Goal: Task Accomplishment & Management: Complete application form

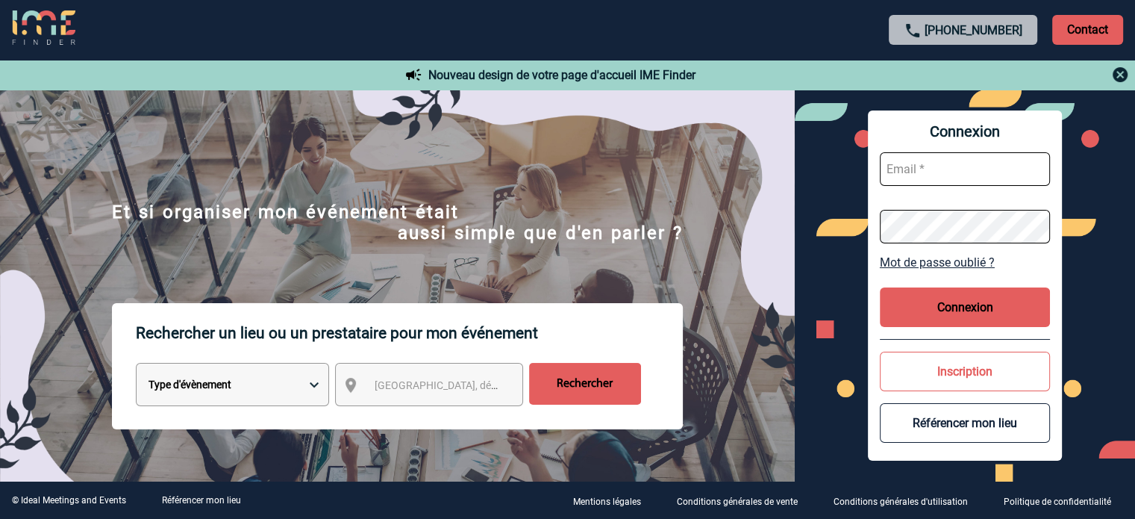
type input "eperiou@ime-groupe.com"
click at [938, 298] on button "Connexion" at bounding box center [965, 307] width 170 height 40
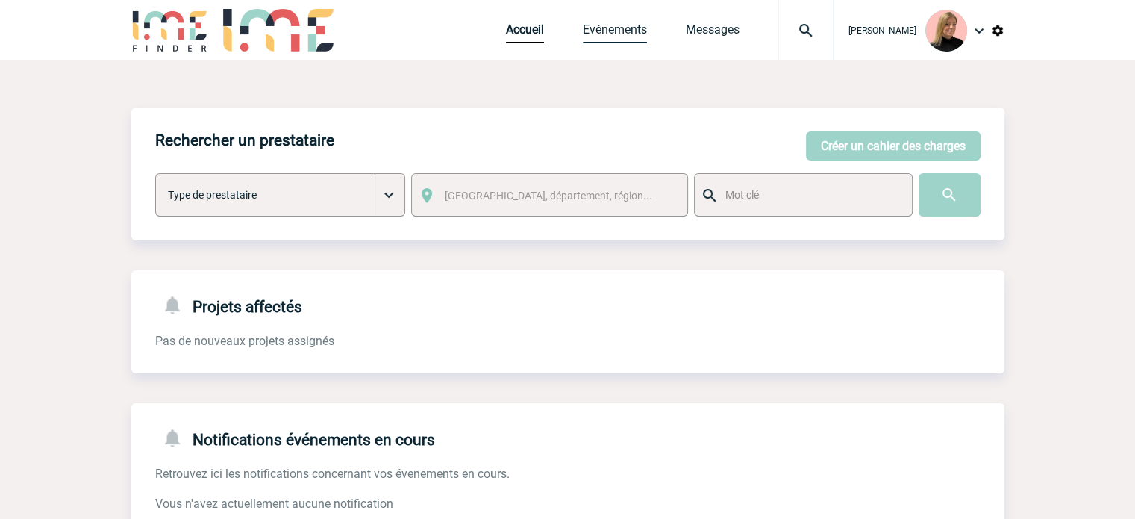
click at [632, 32] on link "Evénements" at bounding box center [615, 32] width 64 height 21
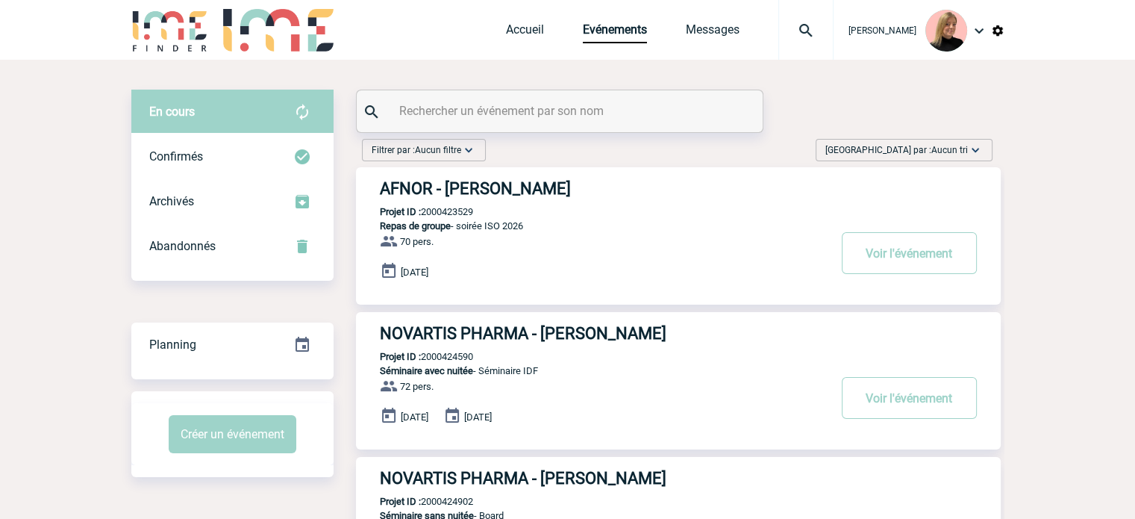
click at [929, 154] on span "Trier par : Aucun tri" at bounding box center [897, 150] width 143 height 15
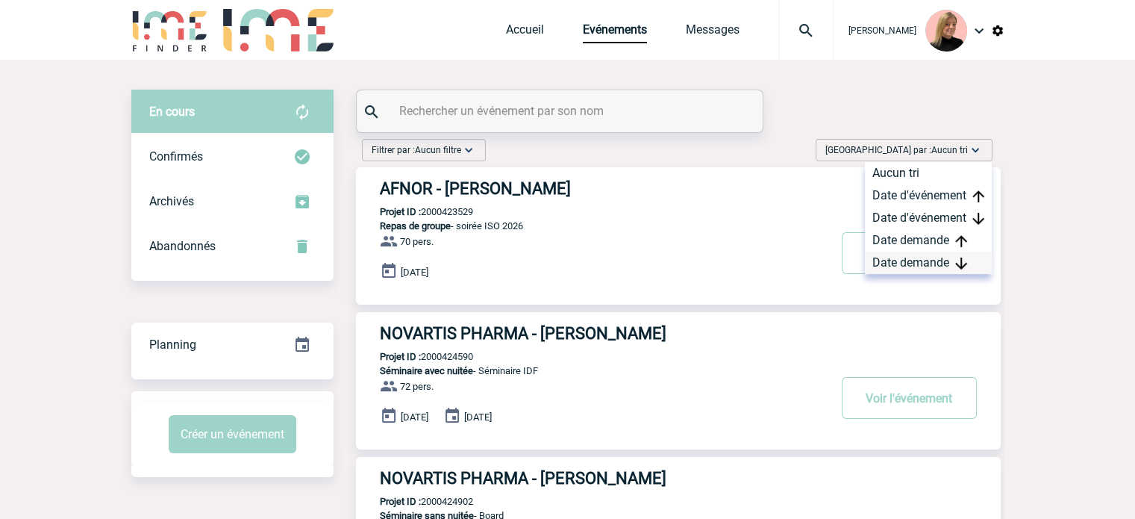
click at [902, 258] on div "Date demande" at bounding box center [928, 263] width 127 height 22
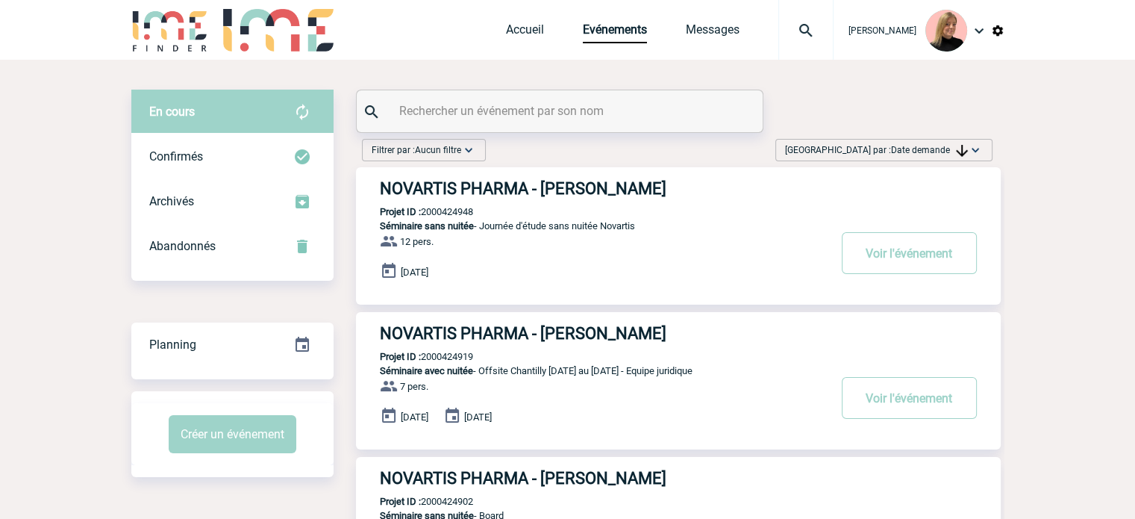
click at [920, 149] on span "Date demande" at bounding box center [929, 150] width 77 height 10
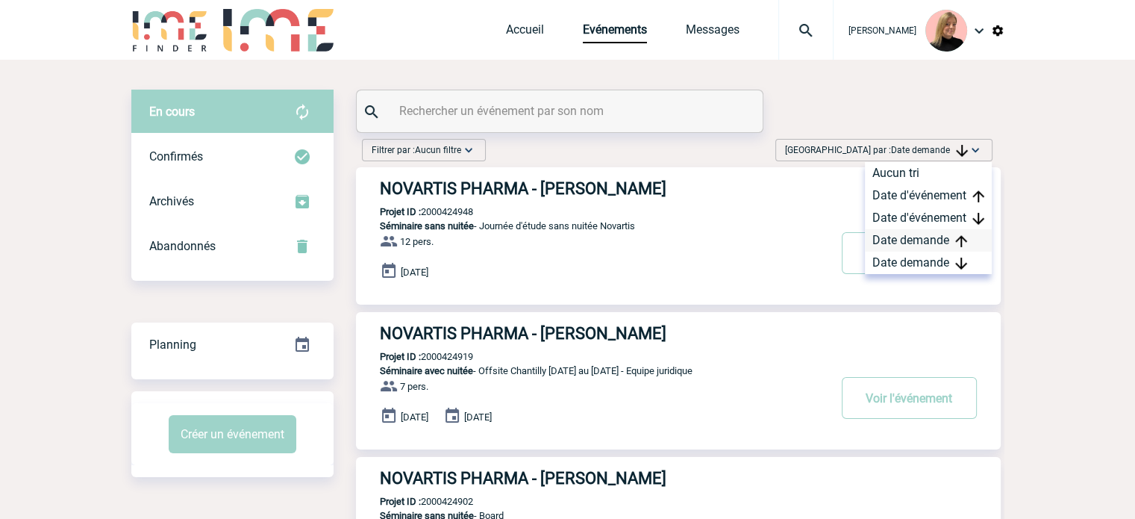
click at [908, 238] on div "Date demande" at bounding box center [928, 240] width 127 height 22
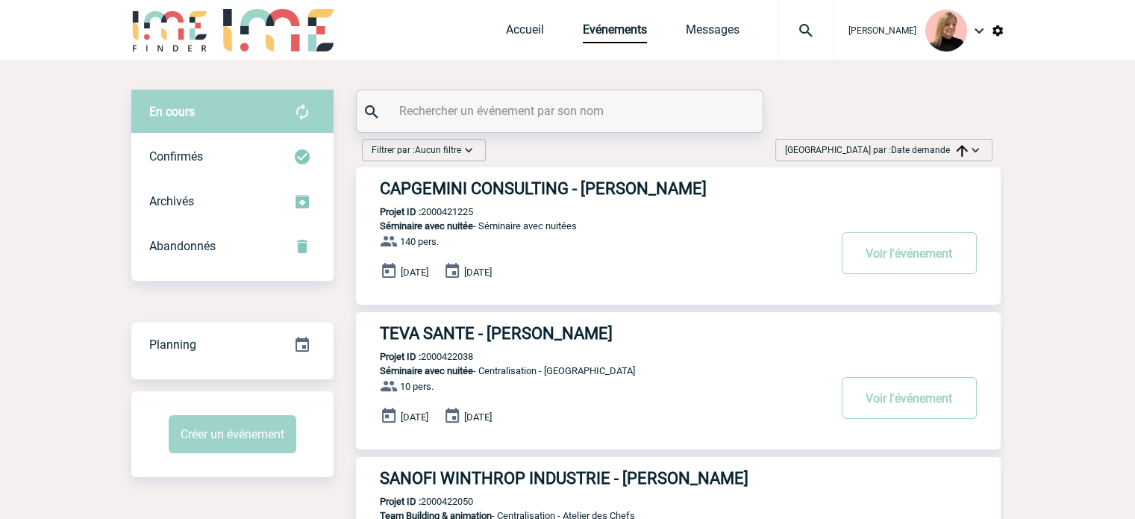
click at [926, 152] on span "Date demande" at bounding box center [929, 150] width 77 height 10
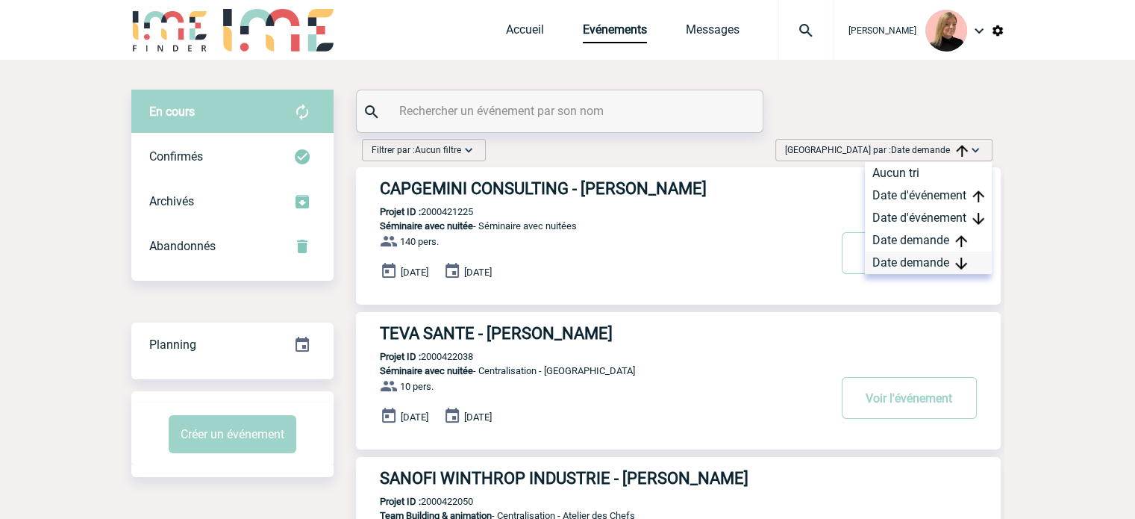
click at [911, 260] on div "Date demande" at bounding box center [928, 263] width 127 height 22
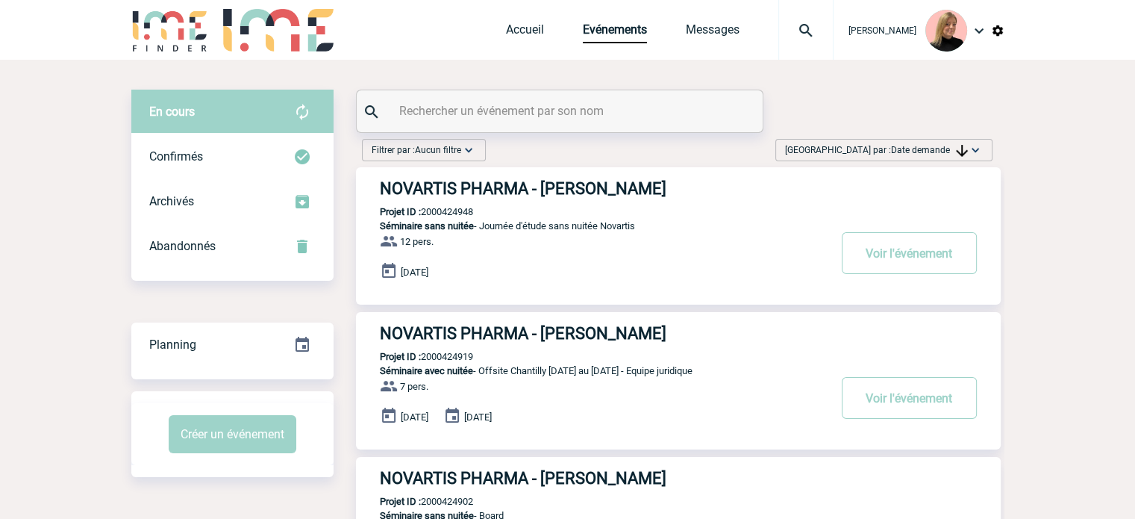
click at [503, 29] on div "Estelle PERIOU Accueil Evénements" at bounding box center [567, 31] width 873 height 63
click at [531, 29] on link "Accueil" at bounding box center [525, 32] width 38 height 21
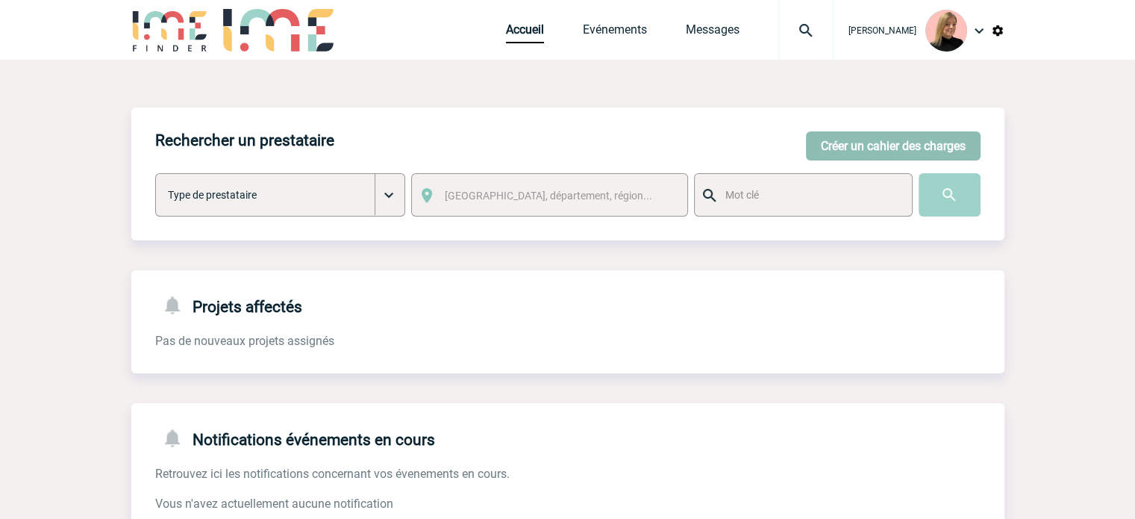
click at [877, 152] on button "Créer un cahier des charges" at bounding box center [893, 145] width 175 height 29
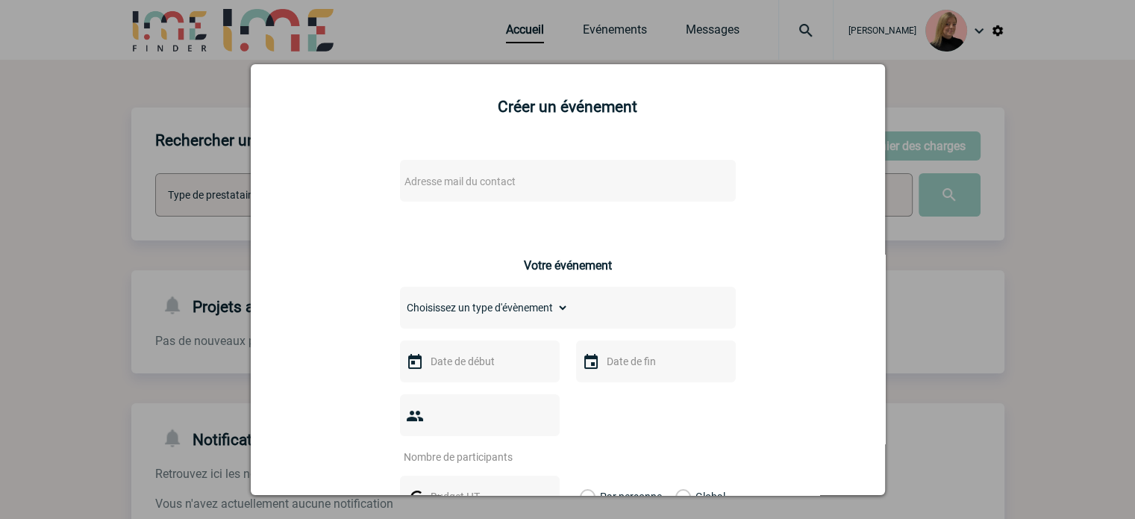
click at [496, 186] on span "Adresse mail du contact" at bounding box center [460, 181] width 111 height 12
type input "[PERSON_NAME].feigner"
click at [775, 41] on div at bounding box center [567, 259] width 1135 height 519
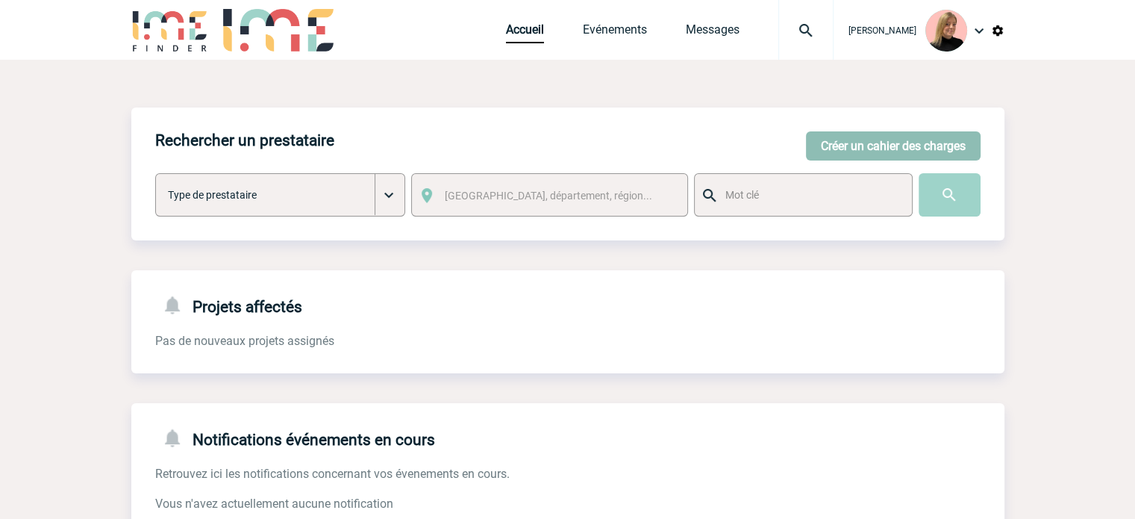
click at [836, 139] on button "Créer un cahier des charges" at bounding box center [893, 145] width 175 height 29
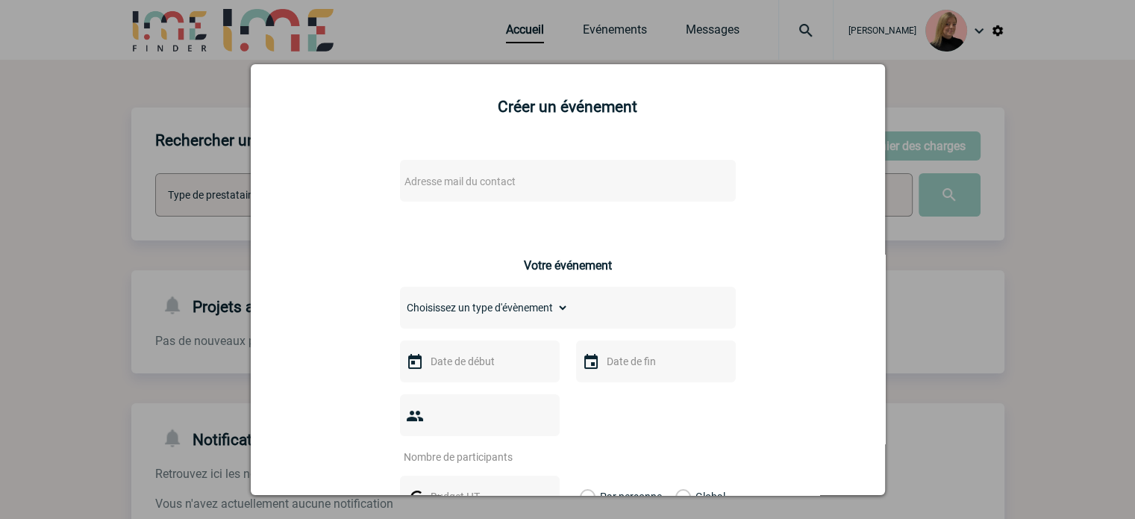
click at [466, 194] on div "Adresse mail du contact" at bounding box center [568, 181] width 336 height 42
click at [434, 185] on span "Adresse mail du contact" at bounding box center [460, 181] width 111 height 12
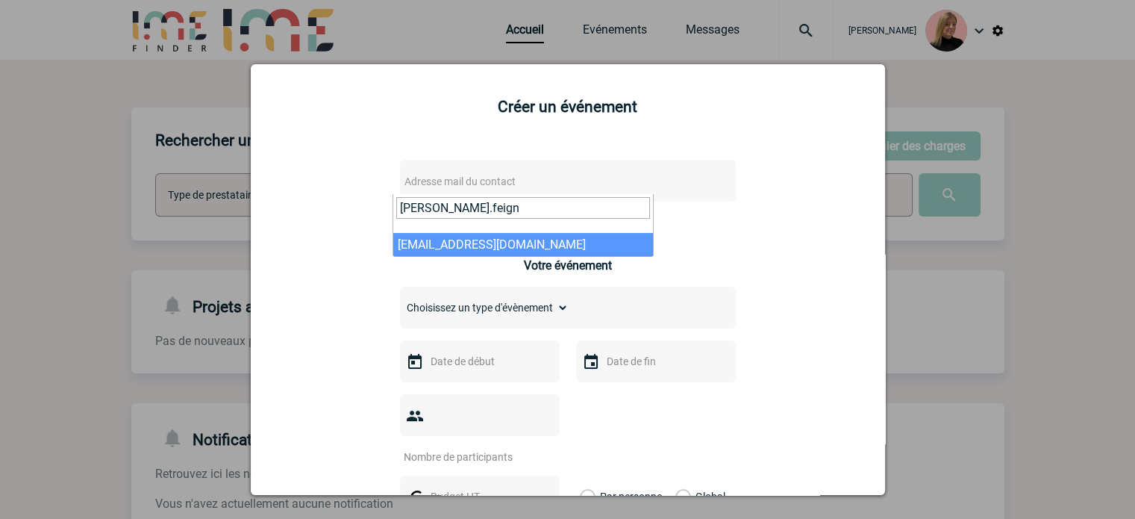
type input "guillaume.feign"
select select "123975"
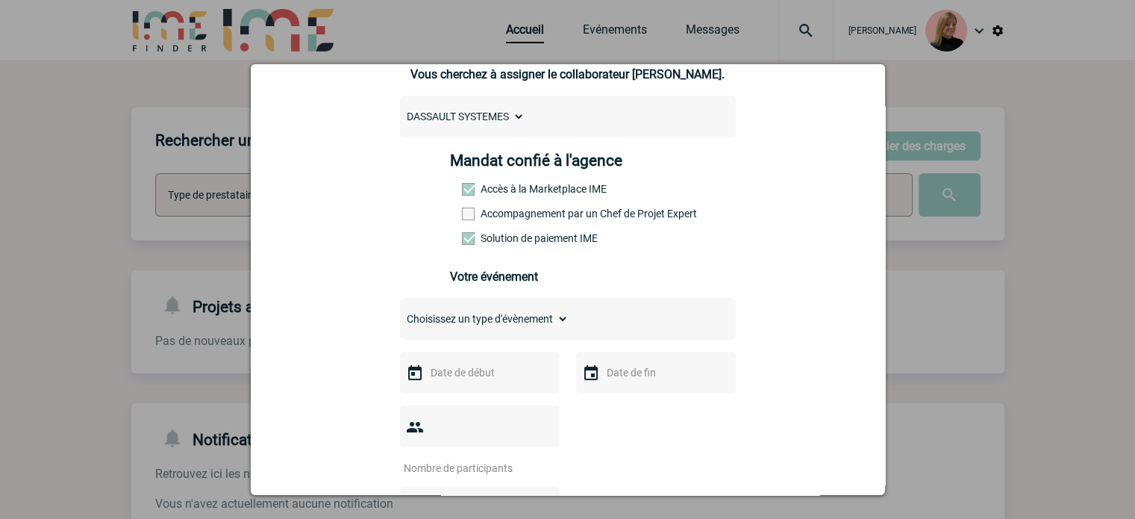
scroll to position [149, 0]
click at [523, 322] on select "Choisissez un type d'évènement Séminaire avec nuitée Séminaire sans nuitée Repa…" at bounding box center [484, 318] width 169 height 21
select select "1"
click at [400, 312] on select "Choisissez un type d'évènement Séminaire avec nuitée Séminaire sans nuitée Repa…" at bounding box center [484, 318] width 169 height 21
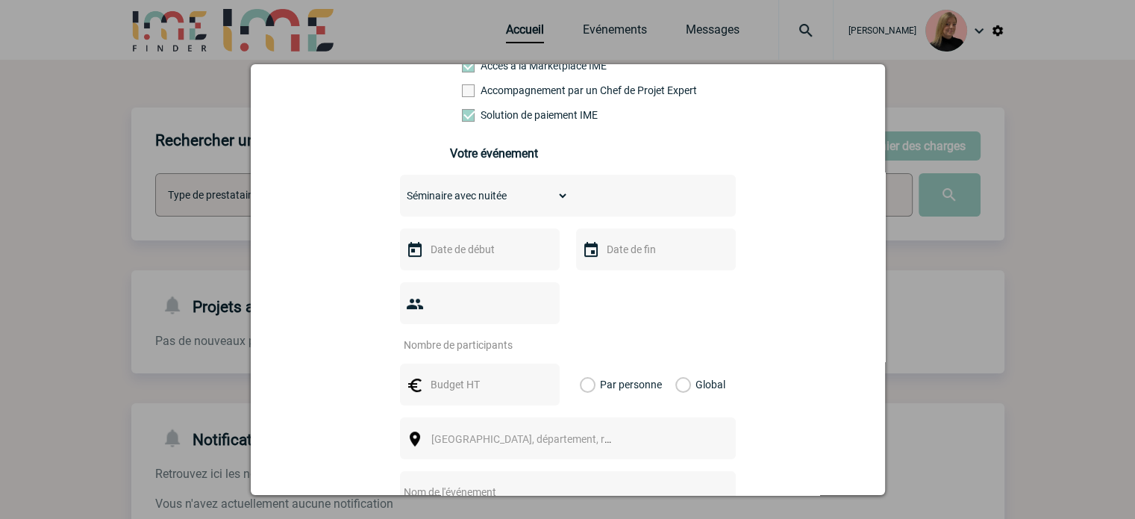
scroll to position [299, 0]
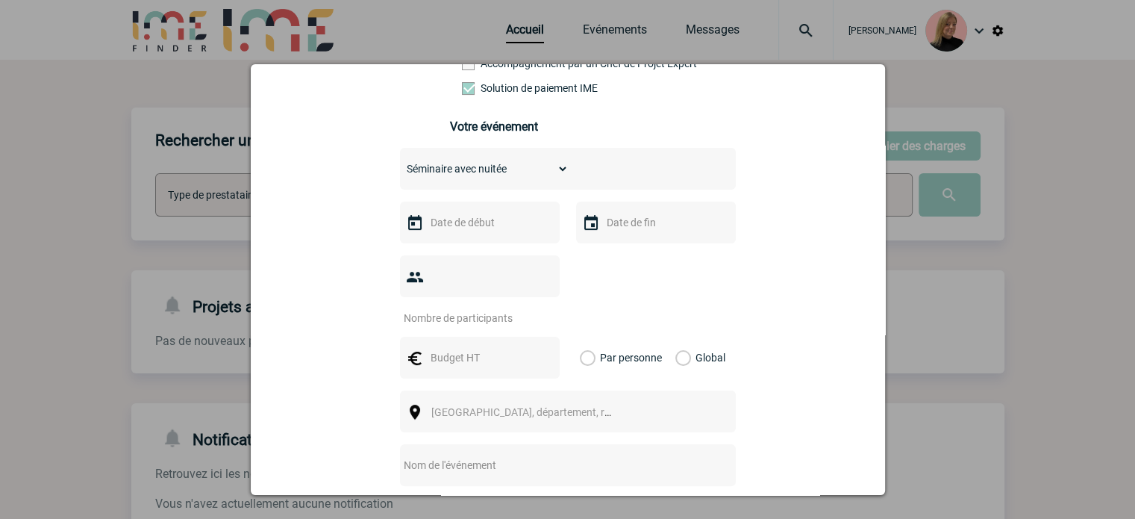
click at [439, 231] on input "text" at bounding box center [478, 222] width 103 height 19
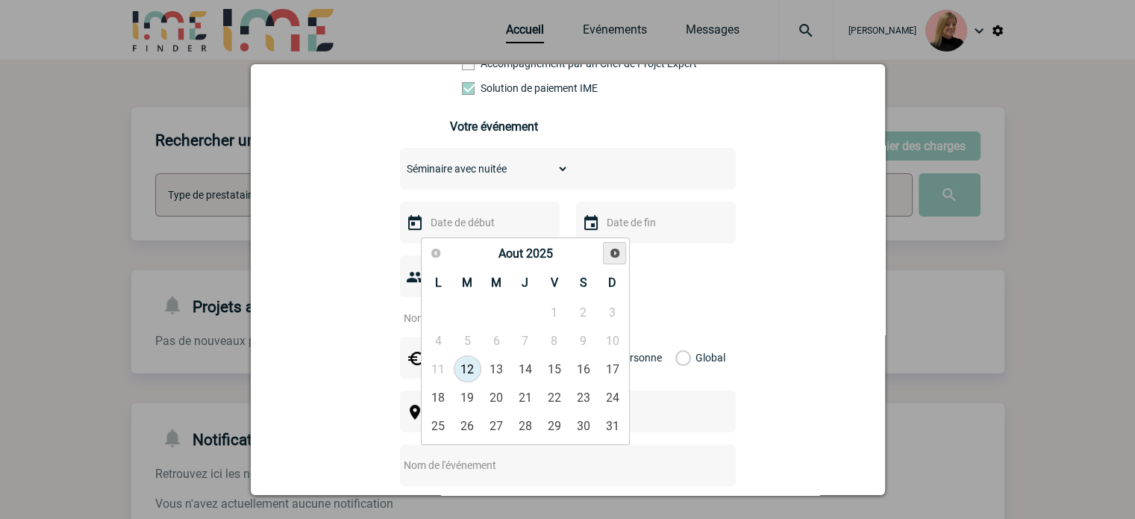
click at [617, 258] on span "Suivant" at bounding box center [615, 253] width 12 height 12
click at [549, 364] on link "14" at bounding box center [554, 368] width 28 height 27
type input "14-11-2025"
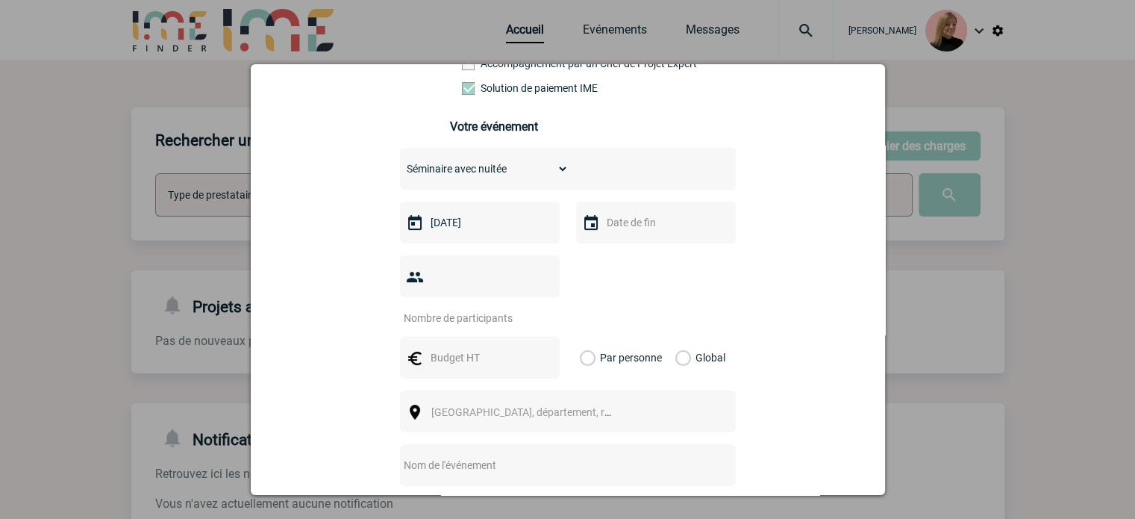
click at [624, 226] on input "text" at bounding box center [654, 222] width 103 height 19
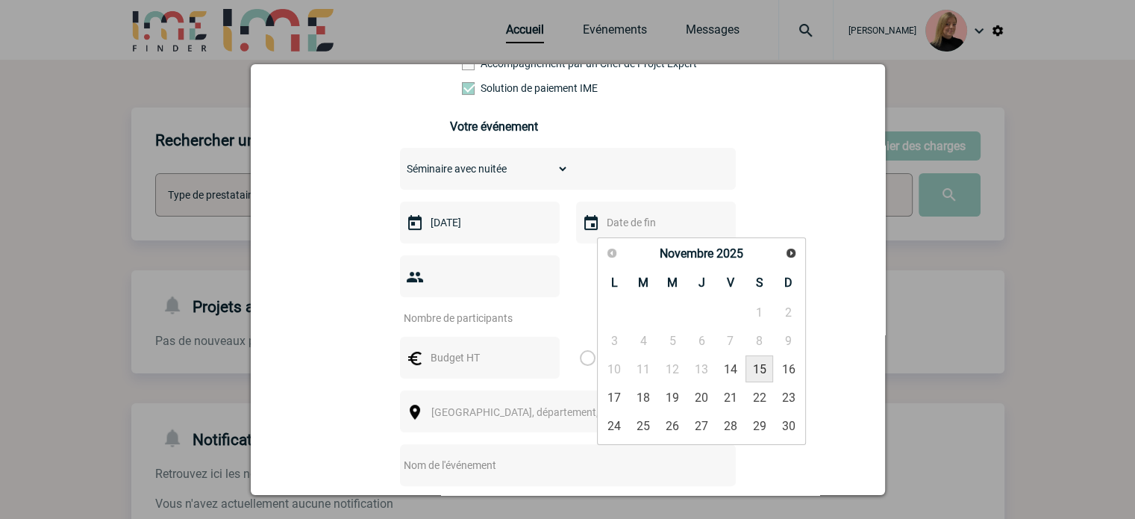
click at [754, 367] on link "15" at bounding box center [760, 368] width 28 height 27
type input "15-11-2025"
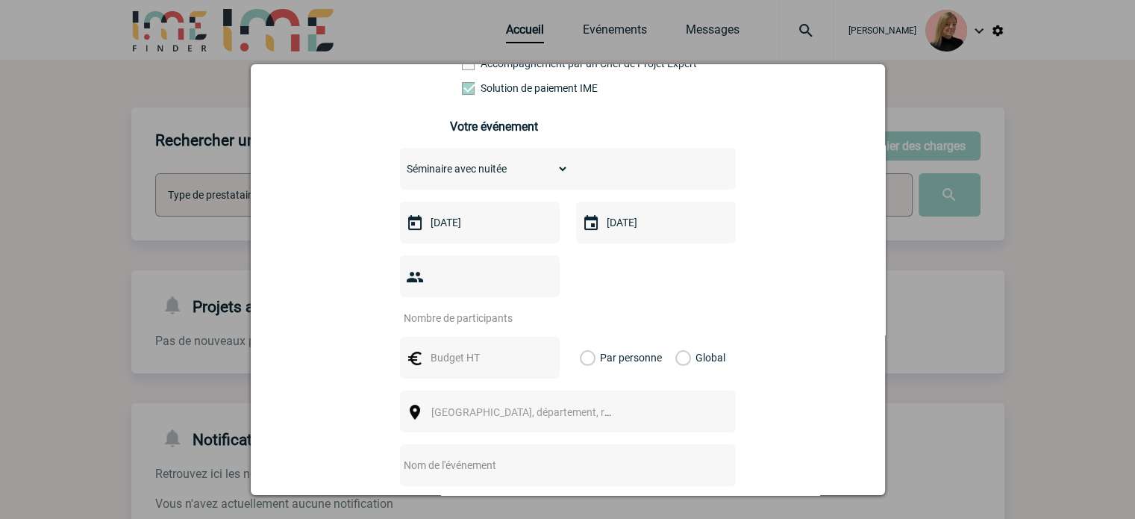
click at [514, 308] on input "number" at bounding box center [470, 317] width 140 height 19
click at [460, 308] on input "number" at bounding box center [470, 317] width 140 height 19
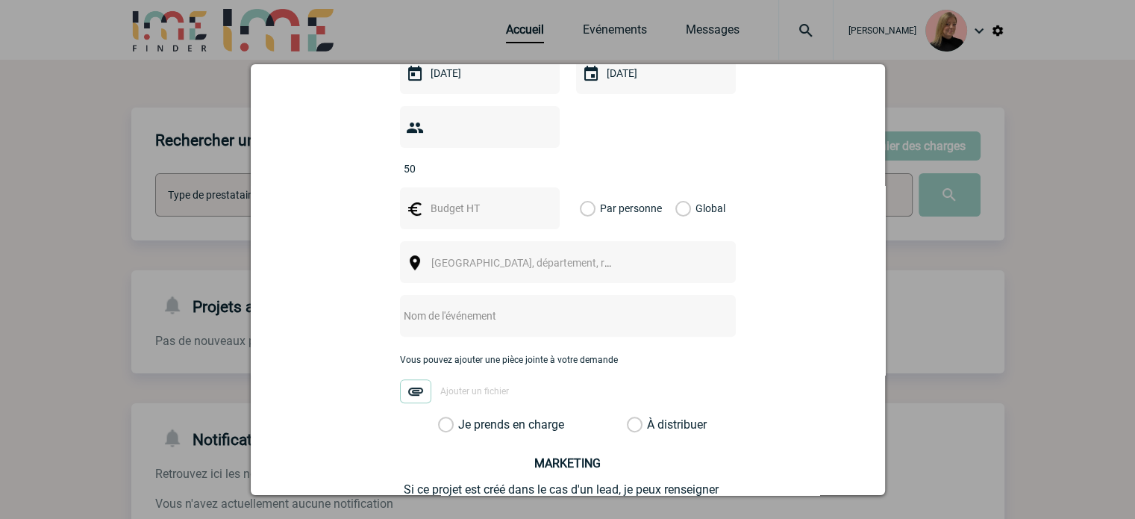
scroll to position [373, 0]
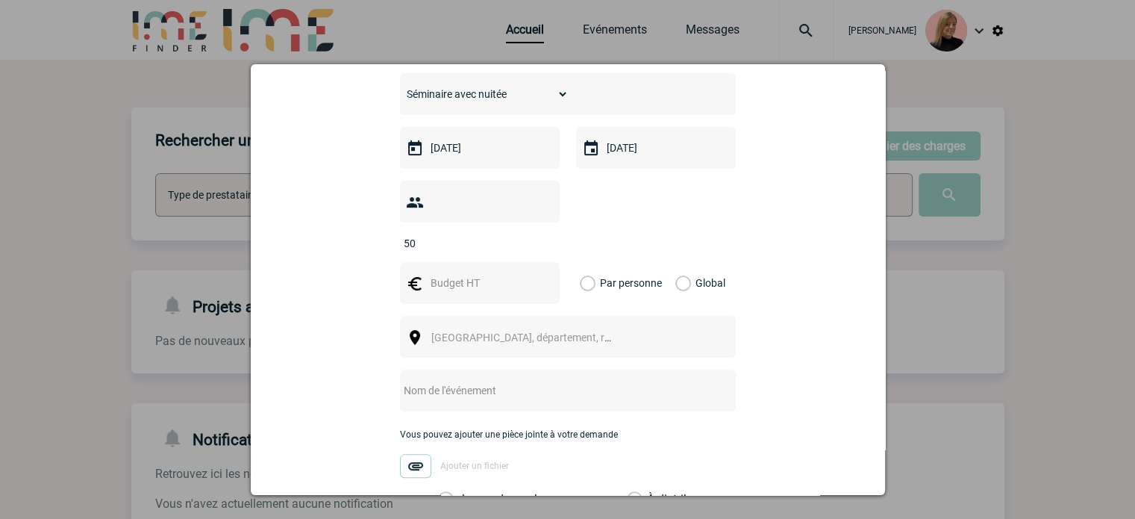
type input "50"
click at [469, 273] on input "text" at bounding box center [478, 282] width 103 height 19
click at [681, 262] on label "Global" at bounding box center [681, 283] width 10 height 42
click at [0, 0] on input "Global" at bounding box center [0, 0] width 0 height 0
click at [457, 273] on input "text" at bounding box center [478, 282] width 103 height 19
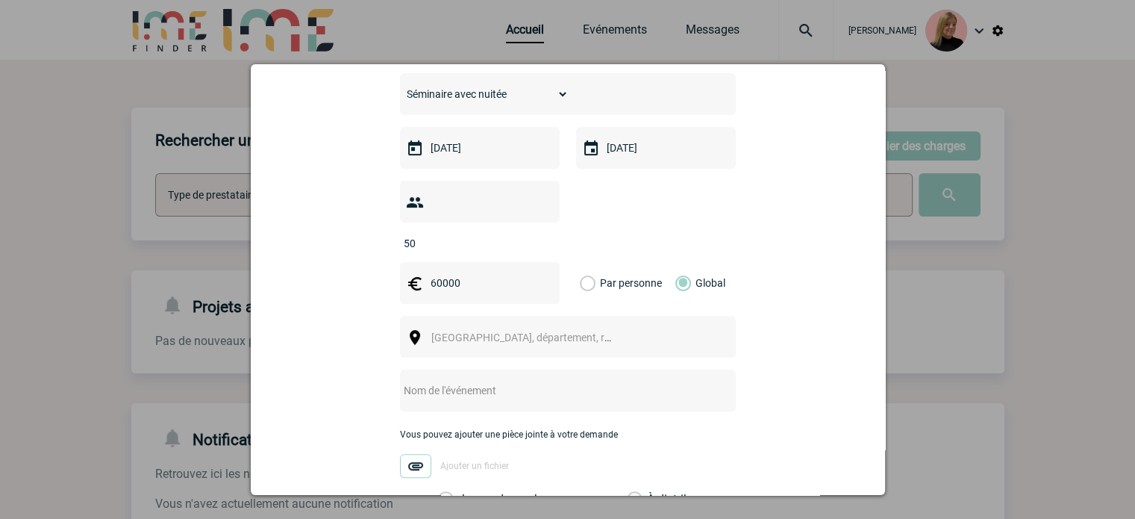
scroll to position [448, 0]
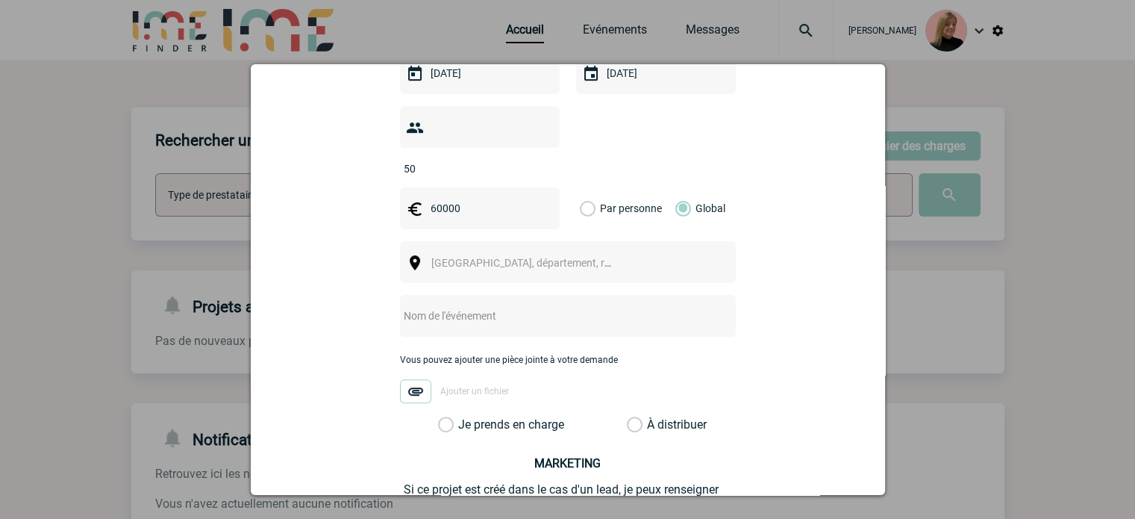
type input "60000"
click at [538, 257] on span "[GEOGRAPHIC_DATA], département, région..." at bounding box center [535, 263] width 208 height 12
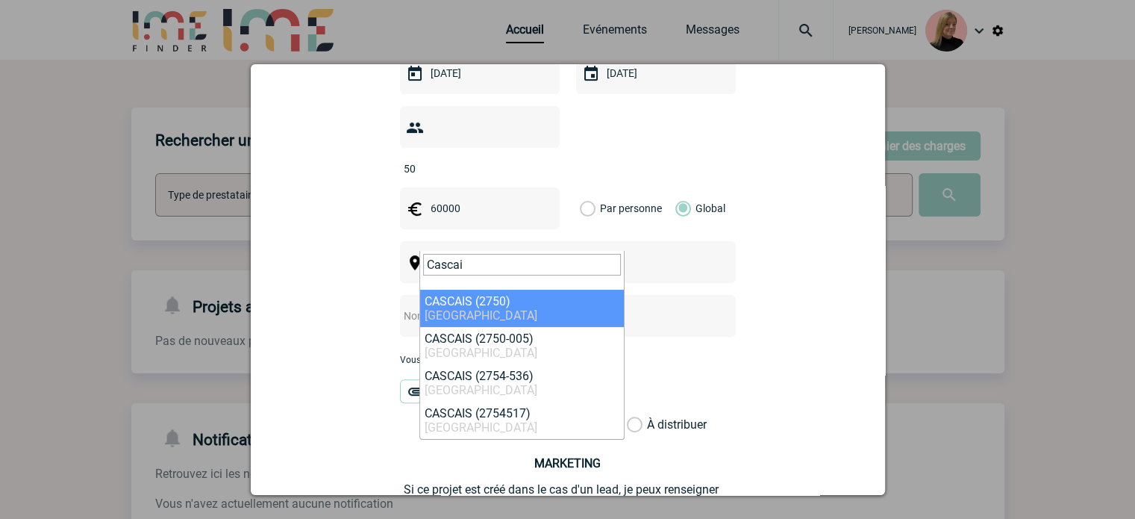
type input "Cascai"
select select "321123"
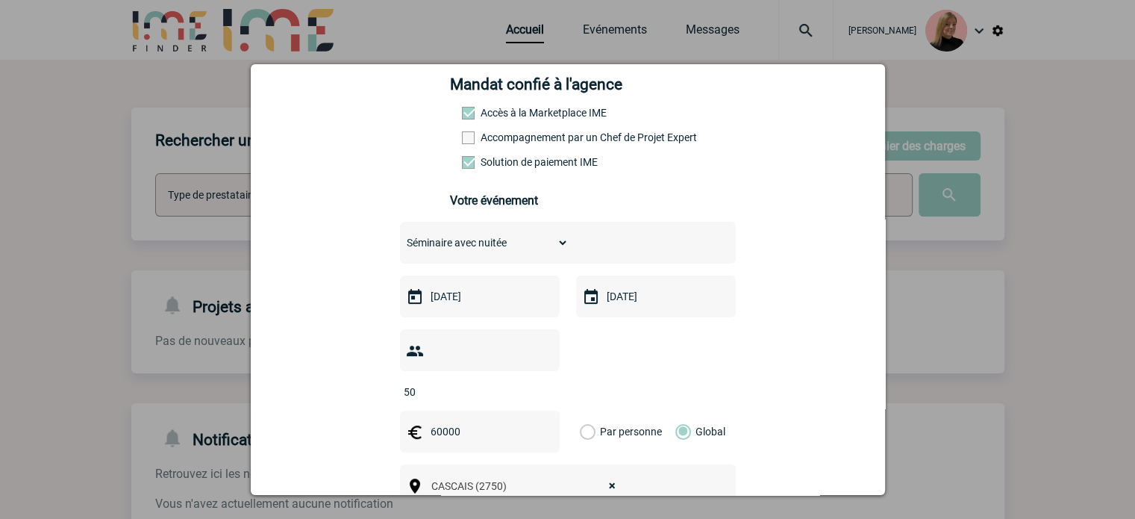
scroll to position [224, 0]
click at [490, 304] on input "14-11-2025" at bounding box center [478, 296] width 103 height 19
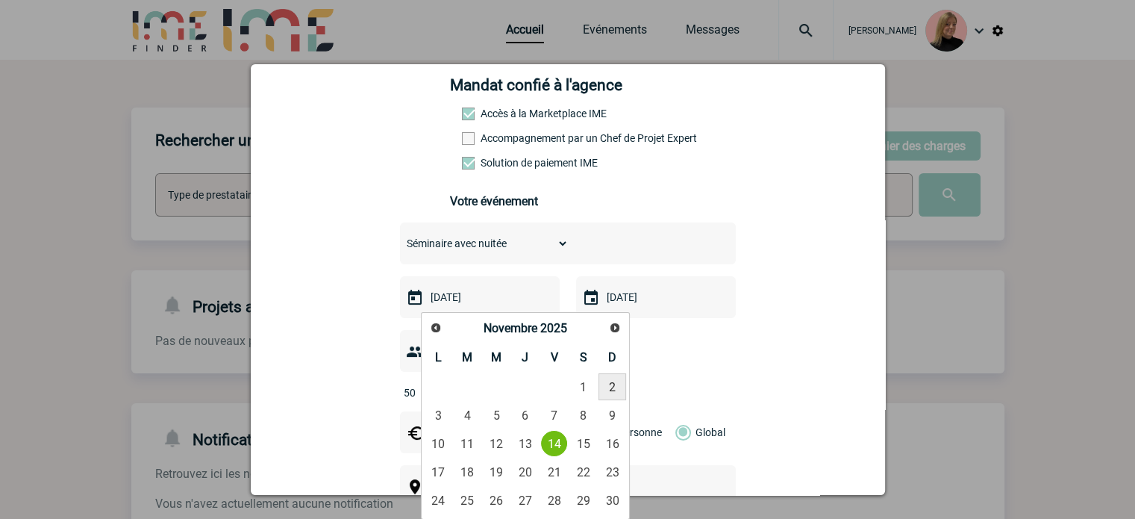
click at [611, 388] on link "2" at bounding box center [613, 386] width 28 height 27
type input "02-11-2025"
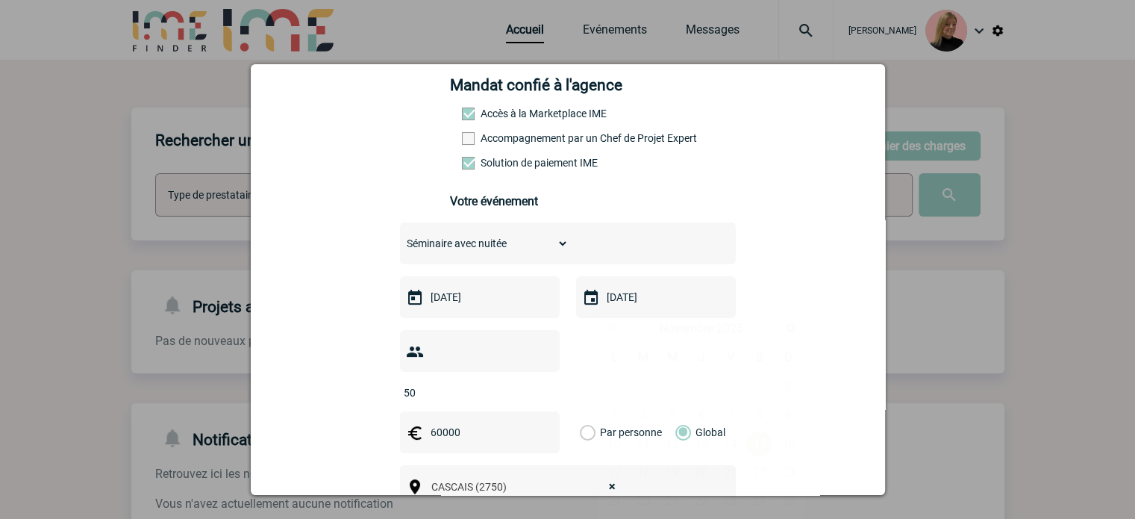
click at [661, 305] on input "15-11-2025" at bounding box center [654, 296] width 103 height 19
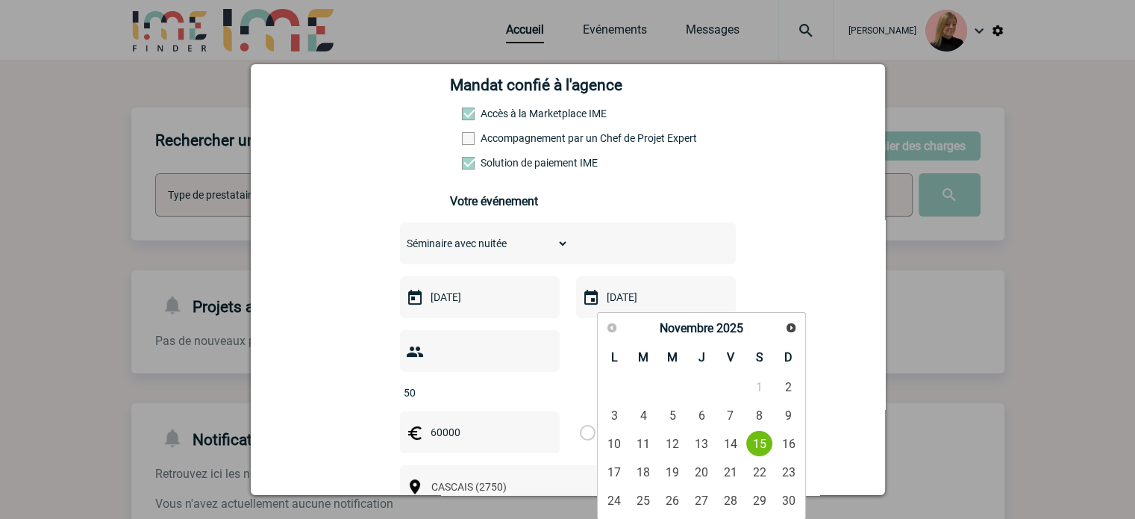
click at [670, 412] on link "5" at bounding box center [673, 415] width 28 height 27
type input "05-11-2025"
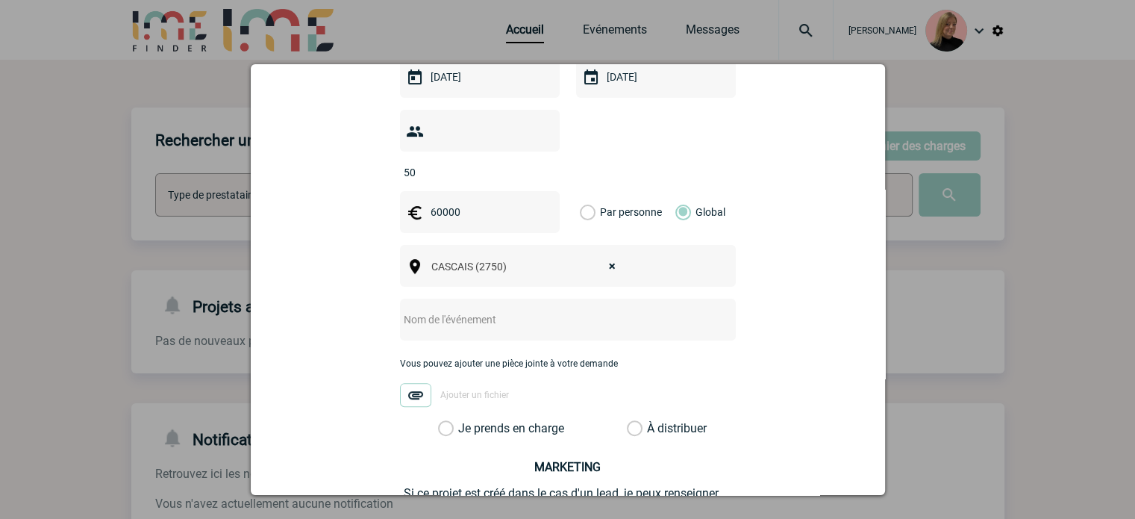
scroll to position [448, 0]
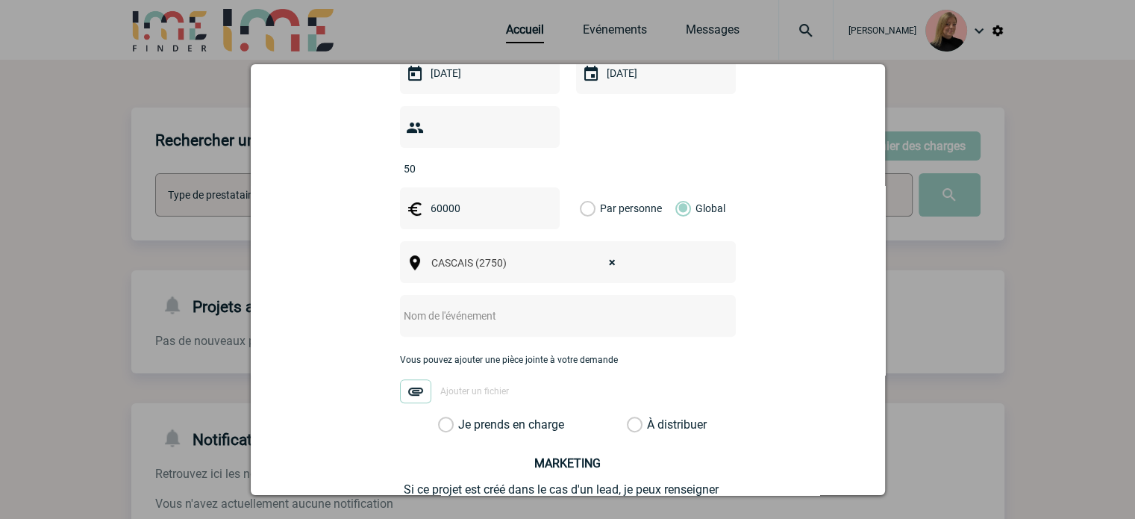
click at [566, 303] on div at bounding box center [568, 316] width 336 height 42
click at [562, 306] on input "text" at bounding box center [548, 315] width 296 height 19
type input "CENTRALISATION - événement Cascais"
click at [464, 417] on label "Je prends en charge" at bounding box center [450, 424] width 25 height 15
click at [0, 0] on input "Je prends en charge" at bounding box center [0, 0] width 0 height 0
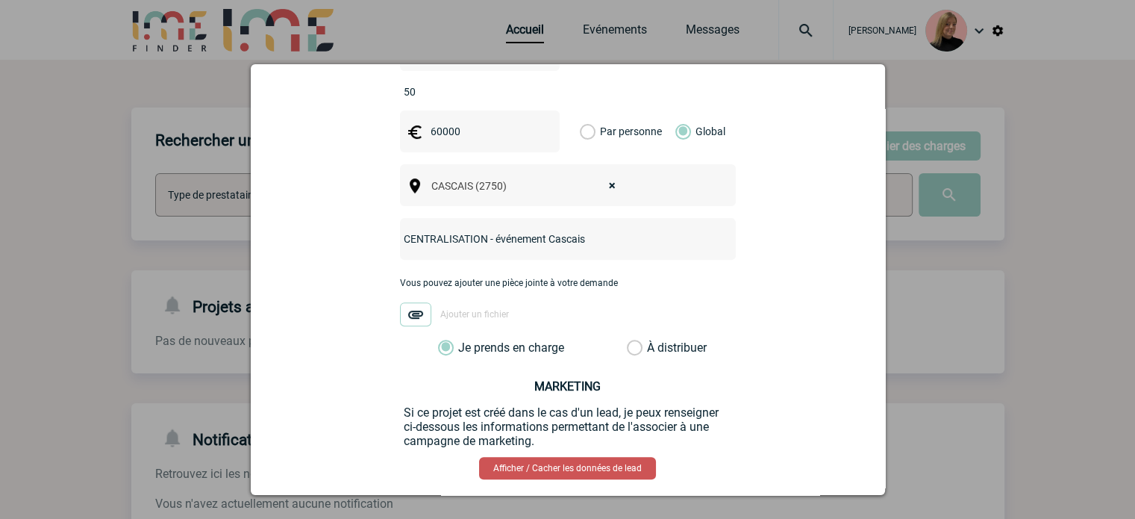
scroll to position [581, 0]
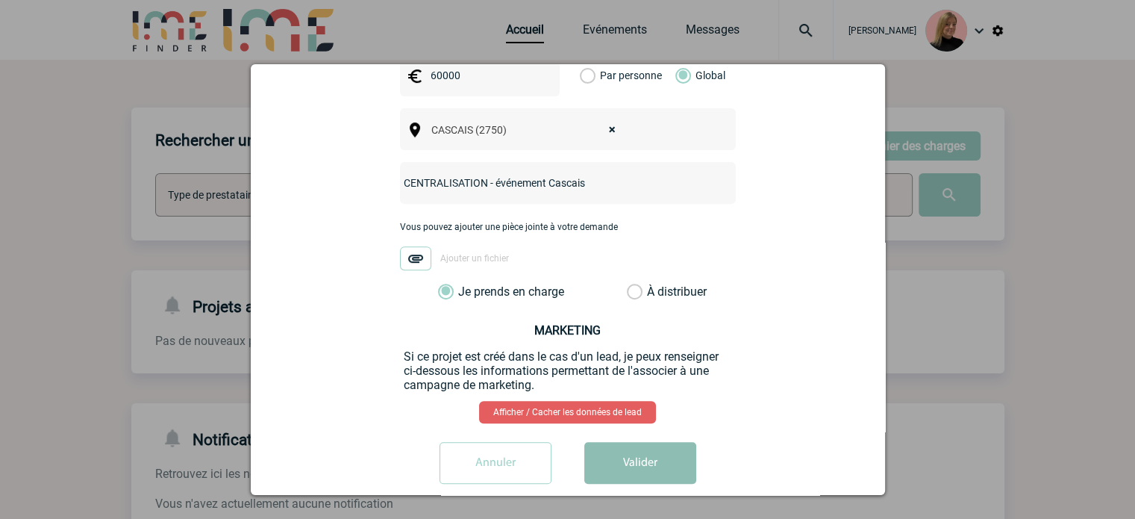
click at [616, 442] on button "Valider" at bounding box center [640, 463] width 112 height 42
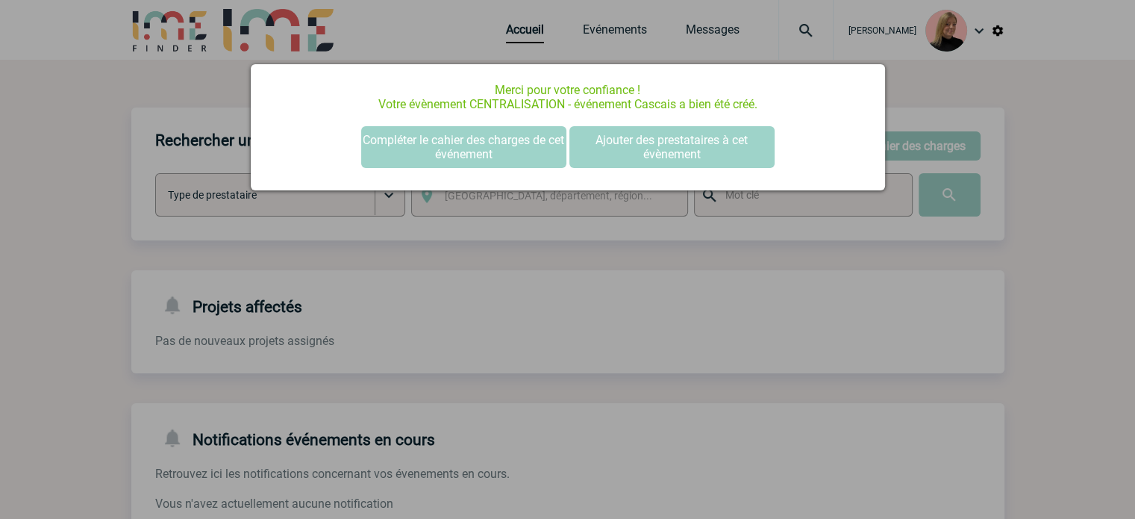
scroll to position [0, 0]
click at [464, 135] on button "Compléter le cahier des charges de cet événement" at bounding box center [463, 147] width 205 height 42
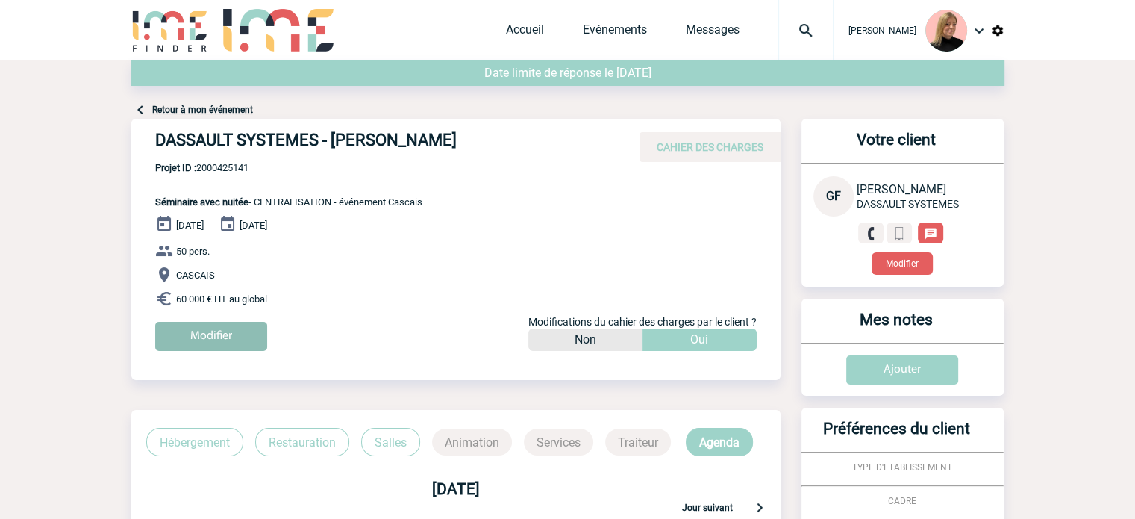
click at [178, 332] on input "Modifier" at bounding box center [211, 336] width 112 height 29
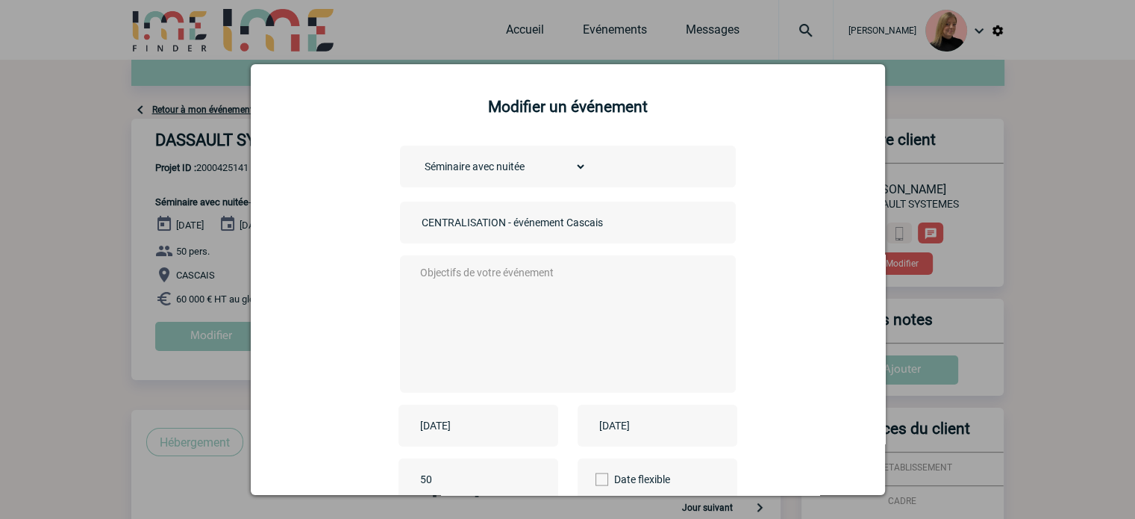
scroll to position [149, 0]
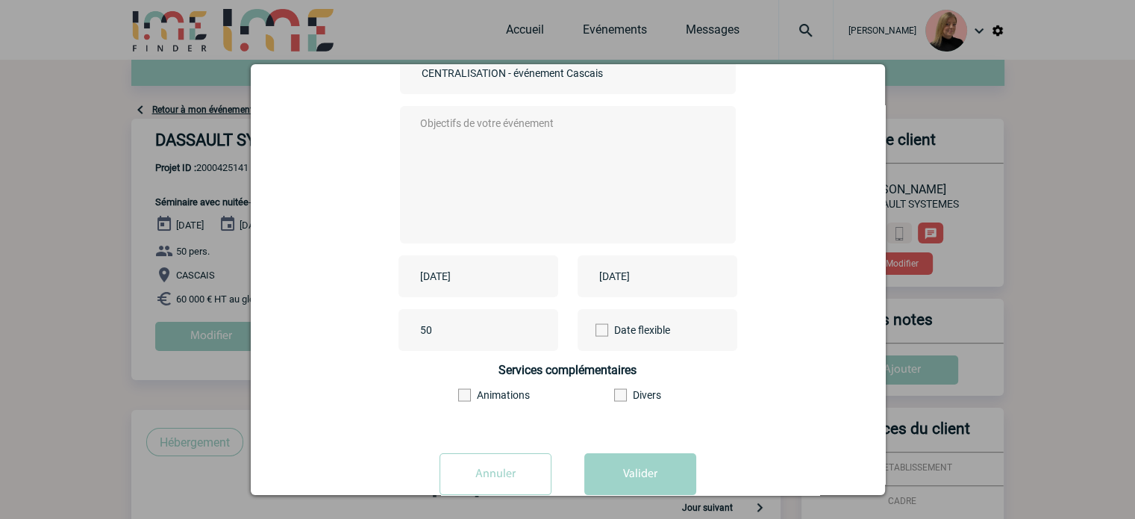
drag, startPoint x: 457, startPoint y: 328, endPoint x: 289, endPoint y: 333, distance: 168.0
click at [289, 333] on div "50 Date flexible" at bounding box center [567, 330] width 597 height 42
type input "100"
click at [671, 461] on button "Valider" at bounding box center [640, 474] width 112 height 42
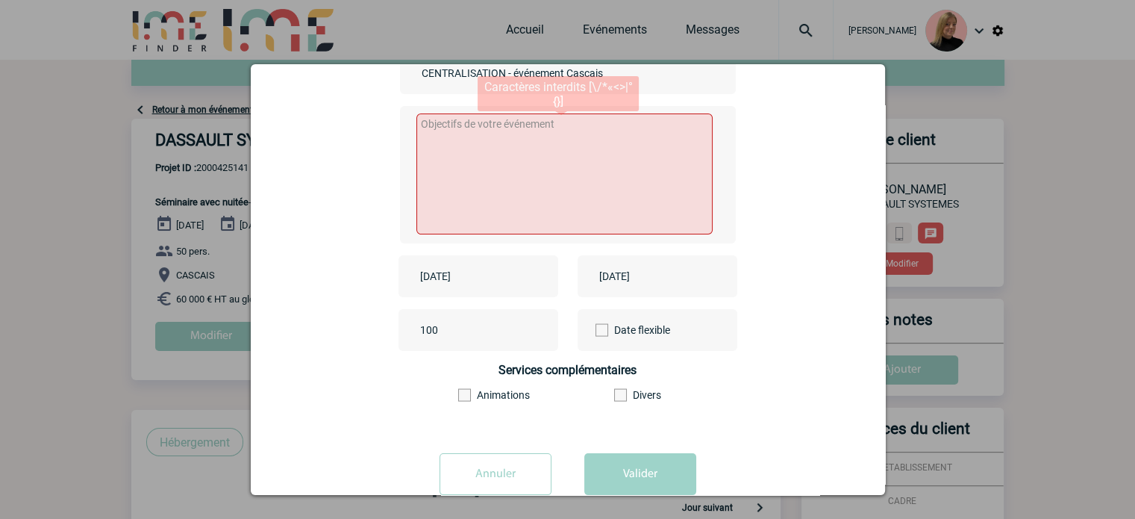
click at [600, 189] on textarea at bounding box center [565, 173] width 296 height 121
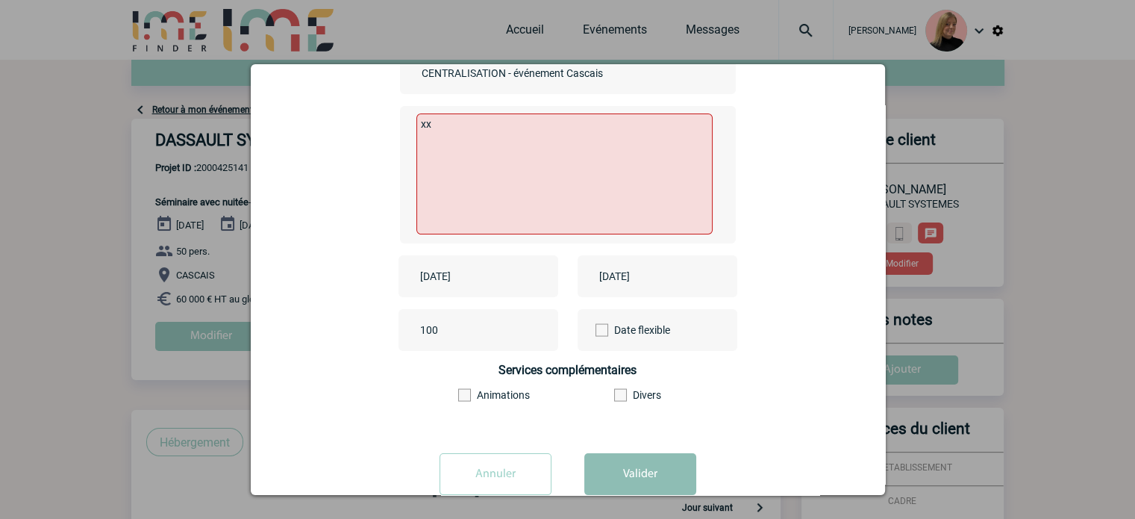
type textarea "xx"
click at [623, 476] on button "Valider" at bounding box center [640, 474] width 112 height 42
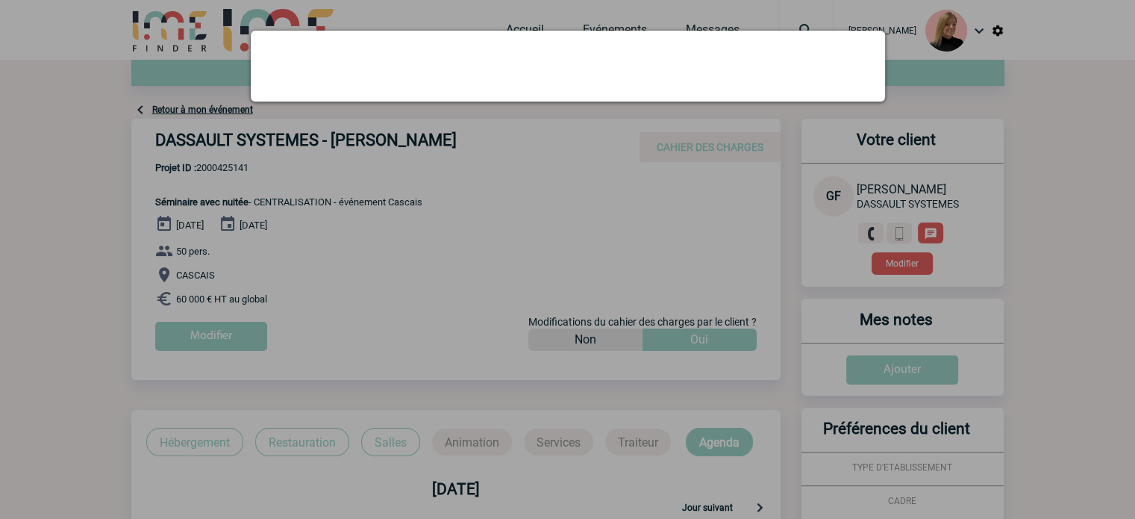
scroll to position [0, 0]
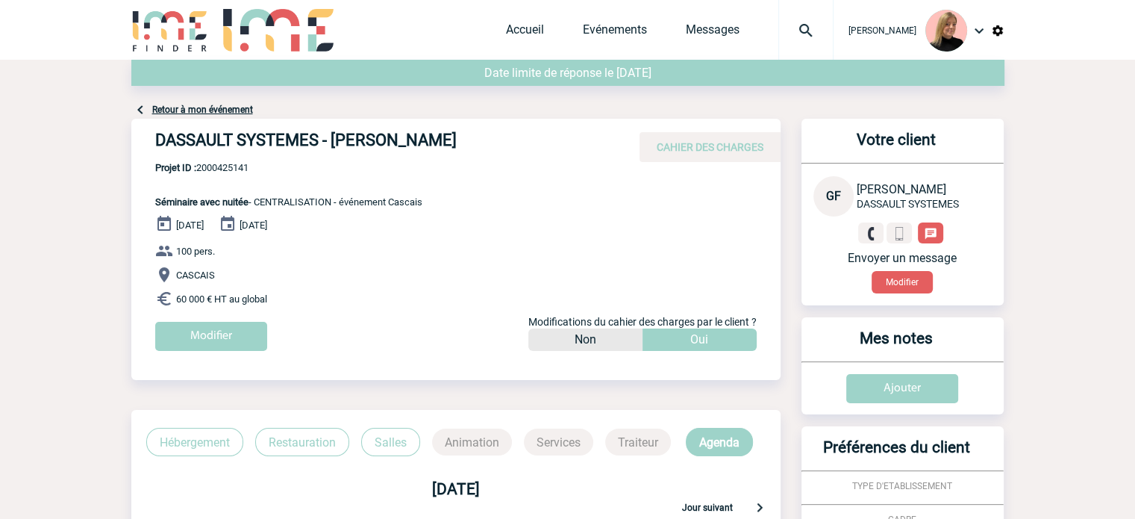
drag, startPoint x: 162, startPoint y: 141, endPoint x: 514, endPoint y: 144, distance: 352.3
click at [514, 144] on h4 "DASSAULT SYSTEMES - [PERSON_NAME]" at bounding box center [379, 143] width 448 height 25
click at [163, 137] on h4 "DASSAULT SYSTEMES - [PERSON_NAME]" at bounding box center [379, 143] width 448 height 25
drag, startPoint x: 157, startPoint y: 143, endPoint x: 552, endPoint y: 123, distance: 395.4
click at [552, 123] on div "DASSAULT SYSTEMES - [PERSON_NAME] CAHIER DES CHARGES" at bounding box center [455, 140] width 649 height 43
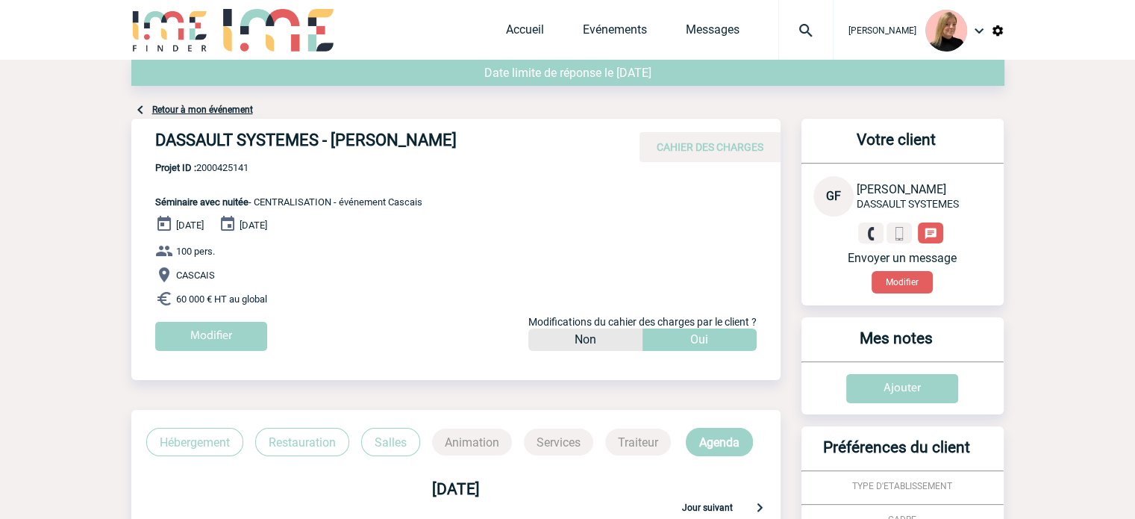
copy h4 "DASSAULT SYSTEMES - [PERSON_NAME]"
click at [558, 217] on div "[DATE] [DATE] 100 pers. [GEOGRAPHIC_DATA] 60 000 € HT au global Modifier Modifi…" at bounding box center [468, 288] width 626 height 147
click at [222, 166] on span "Projet ID : 2000425141" at bounding box center [288, 167] width 267 height 11
copy span "2000425141"
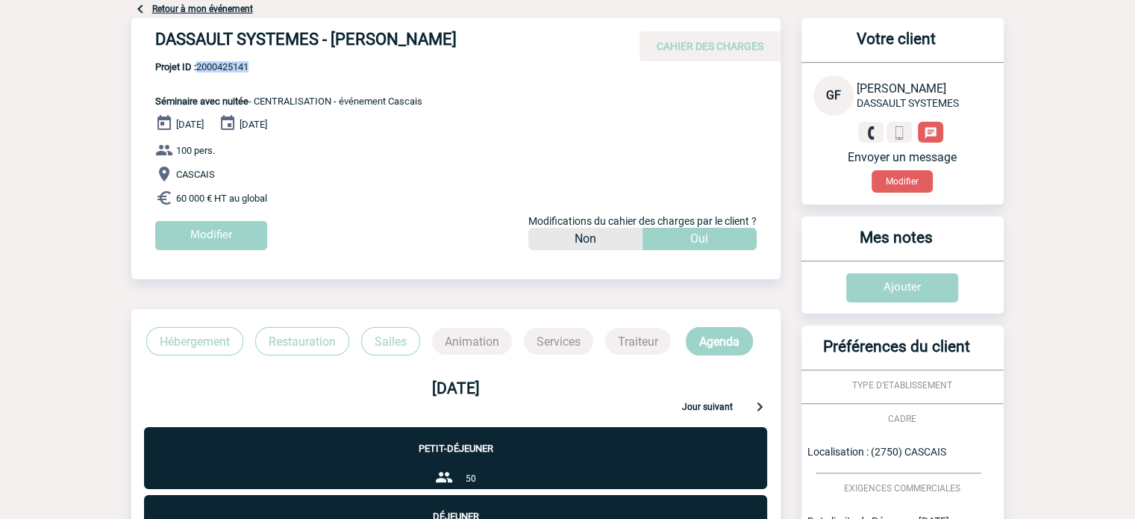
scroll to position [75, 0]
